Goal: Task Accomplishment & Management: Use online tool/utility

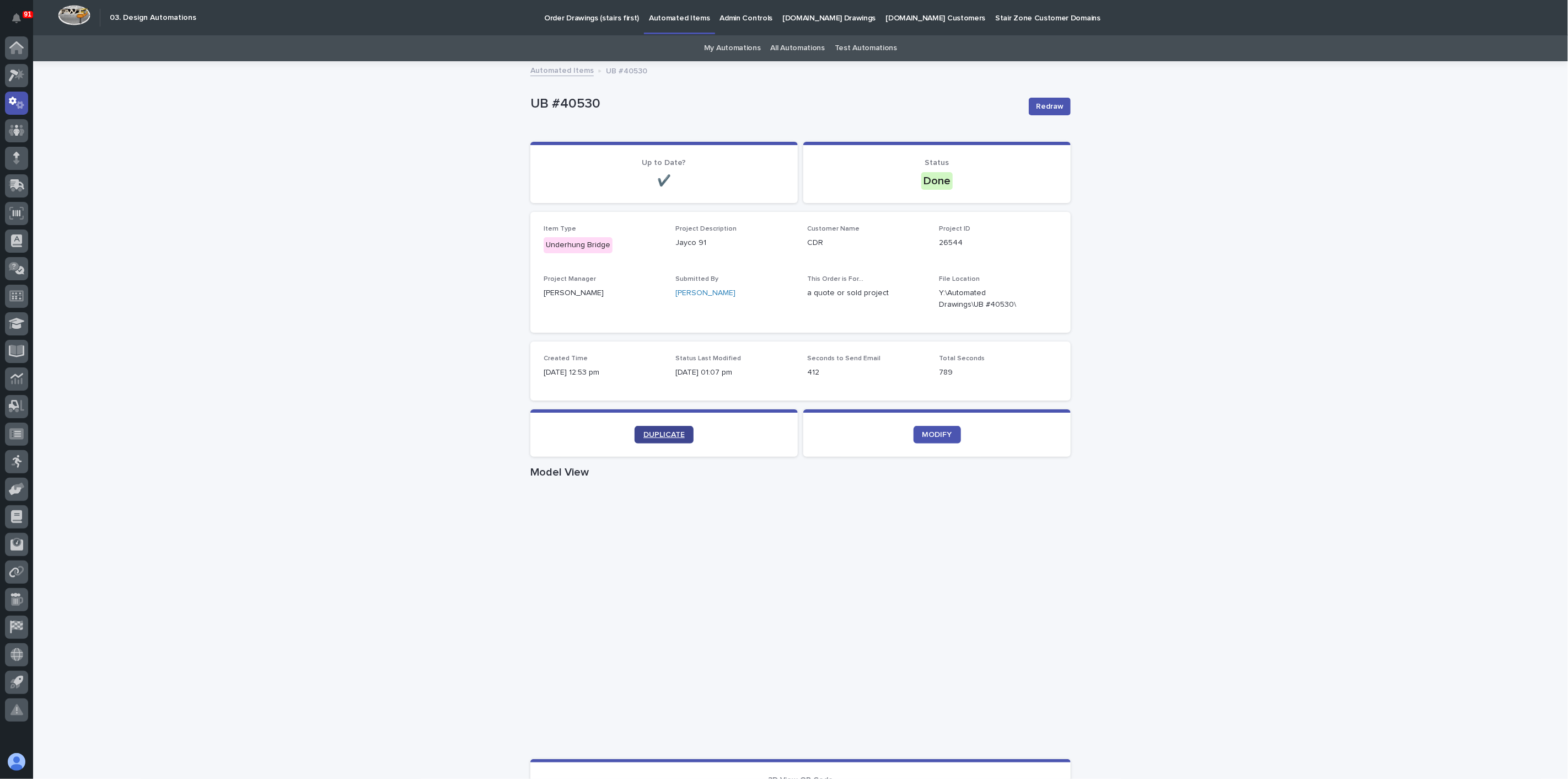
click at [651, 440] on link "DUPLICATE" at bounding box center [664, 434] width 59 height 18
click at [934, 435] on span "MODIFY" at bounding box center [937, 434] width 30 height 8
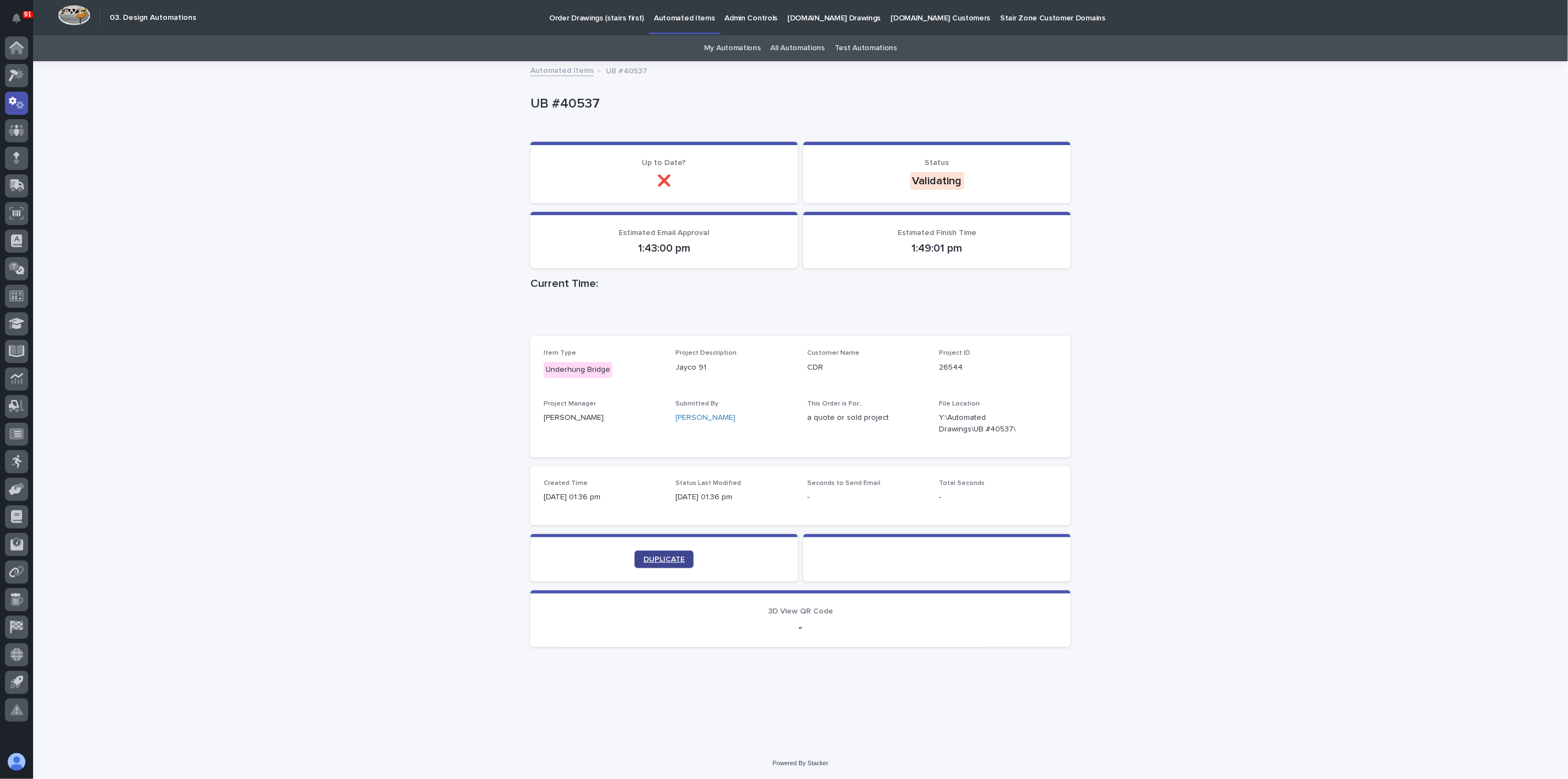
click at [655, 563] on link "DUPLICATE" at bounding box center [664, 559] width 59 height 18
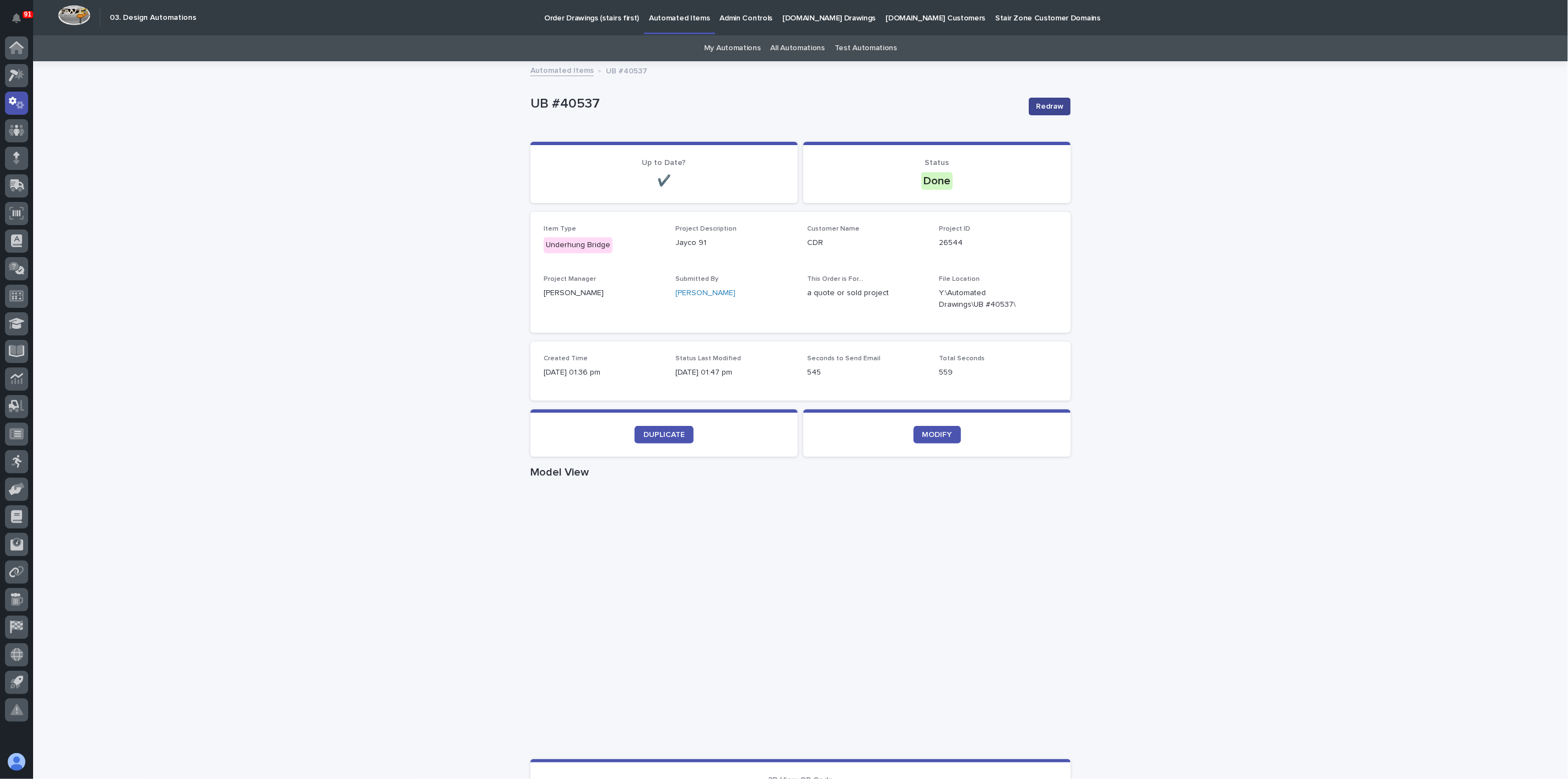
click at [1039, 111] on span "Redraw" at bounding box center [1049, 105] width 28 height 11
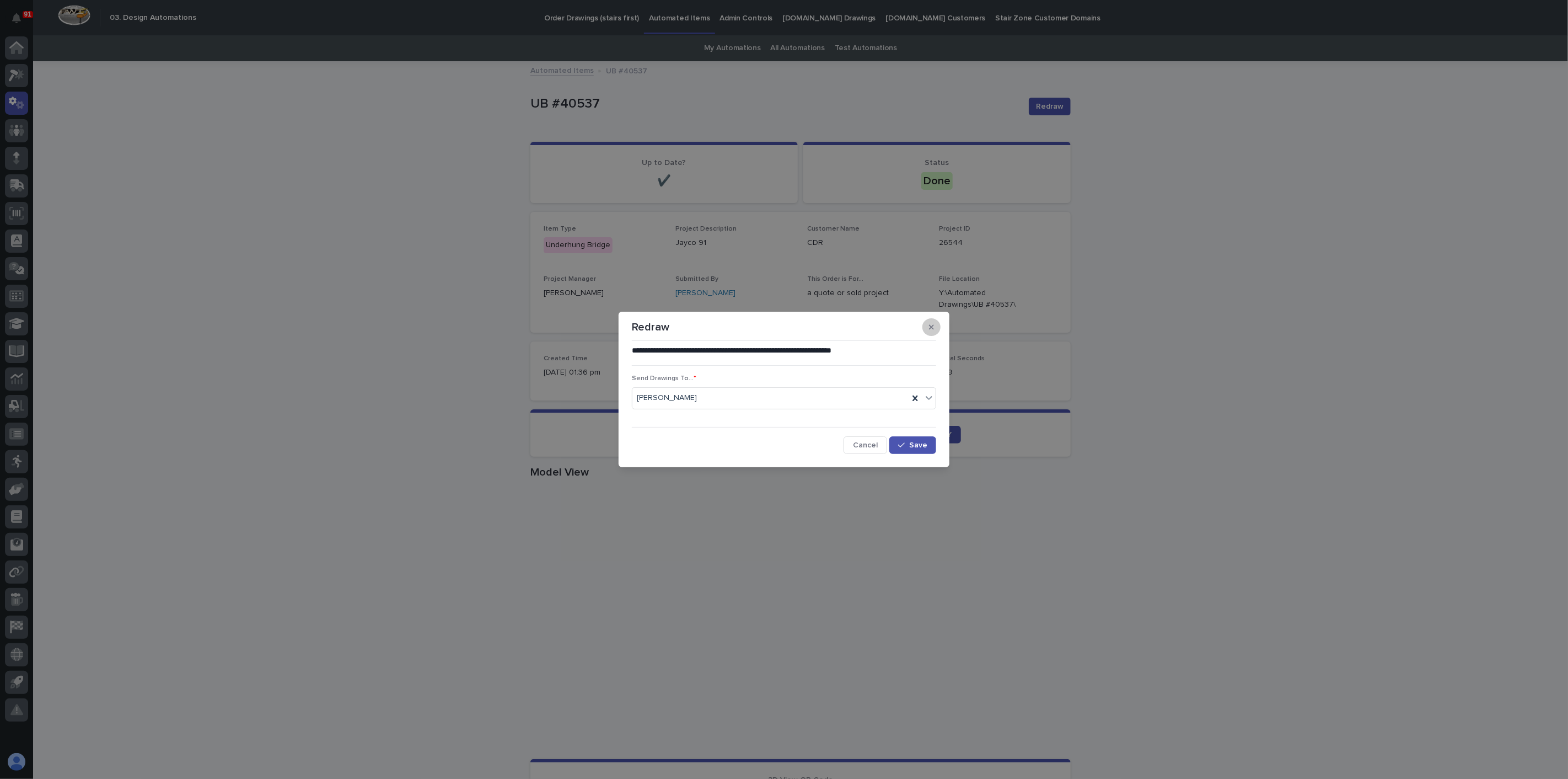
click at [926, 332] on button "button" at bounding box center [931, 327] width 18 height 18
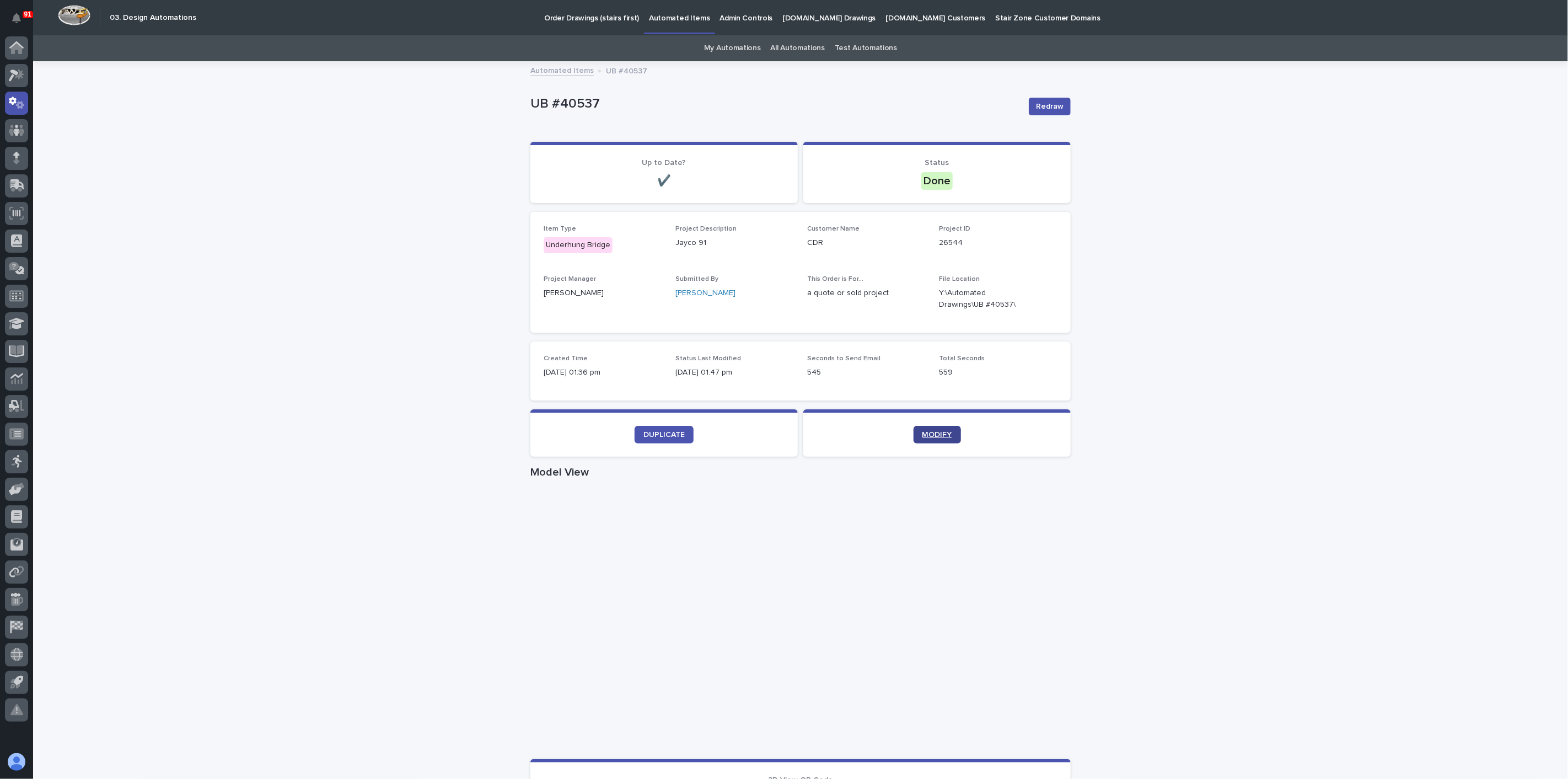
click at [933, 430] on span "MODIFY" at bounding box center [937, 434] width 30 height 8
